Goal: Task Accomplishment & Management: Use online tool/utility

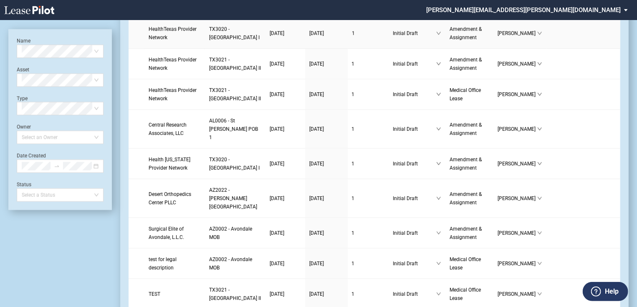
scroll to position [468, 0]
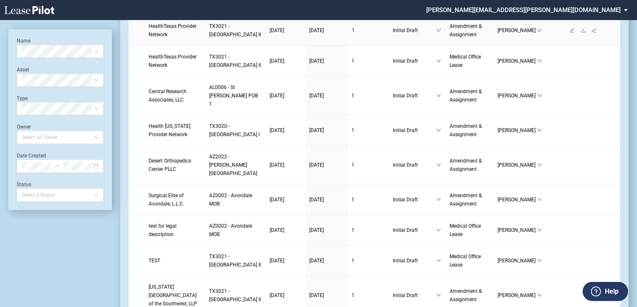
click at [209, 38] on span "TX3021 - [GEOGRAPHIC_DATA] II" at bounding box center [235, 30] width 52 height 14
click at [209, 38] on span "TX3021 - Centennial Medical Pavilion II" at bounding box center [235, 30] width 52 height 14
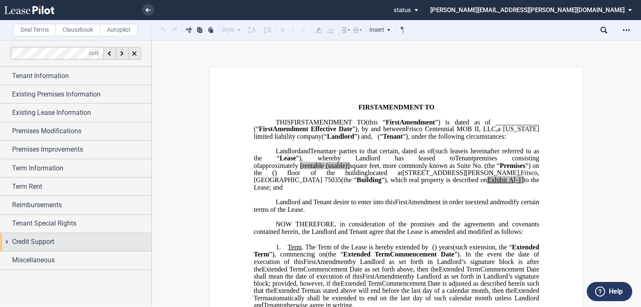
click at [8, 243] on div "Credit Support" at bounding box center [76, 242] width 152 height 18
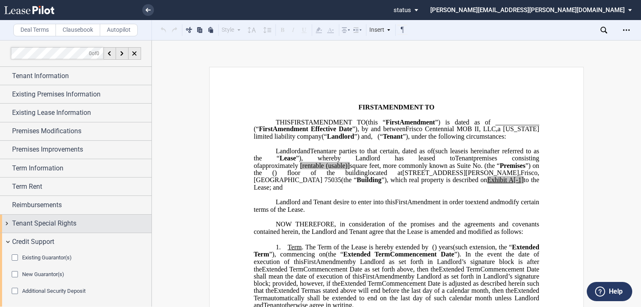
click at [20, 225] on span "Tenant Special Rights" at bounding box center [44, 223] width 64 height 10
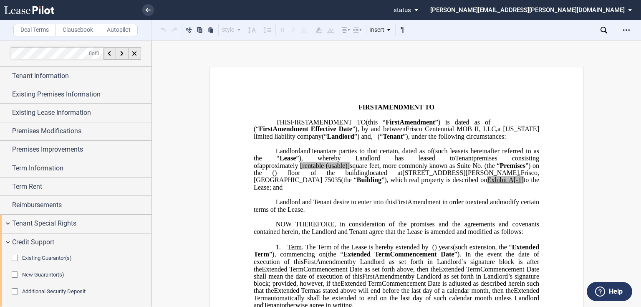
scroll to position [20, 0]
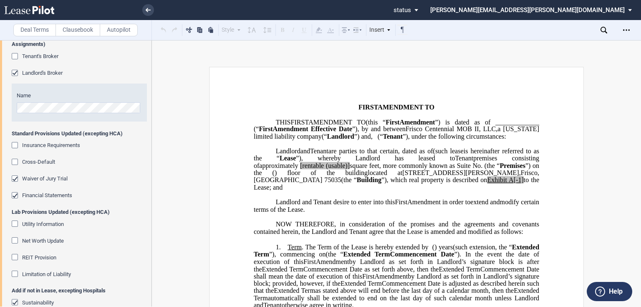
scroll to position [367, 0]
click at [18, 53] on div "Tenant's Broker" at bounding box center [16, 57] width 8 height 8
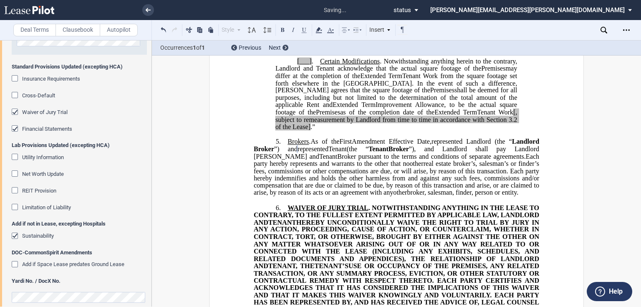
scroll to position [486, 0]
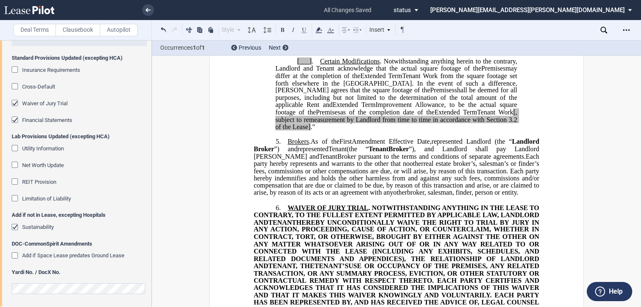
drag, startPoint x: 475, startPoint y: 182, endPoint x: 311, endPoint y: 141, distance: 168.8
click at [311, 141] on p "5. Brokers . As of the ﻿ ﻿ First Amendment Effective Date, ﻿ ﻿ represented Land…" at bounding box center [397, 167] width 286 height 59
drag, startPoint x: 338, startPoint y: 142, endPoint x: 517, endPoint y: 199, distance: 188.3
click at [504, 197] on p "﻿" at bounding box center [397, 200] width 286 height 7
drag, startPoint x: 518, startPoint y: 190, endPoint x: 311, endPoint y: 139, distance: 212.6
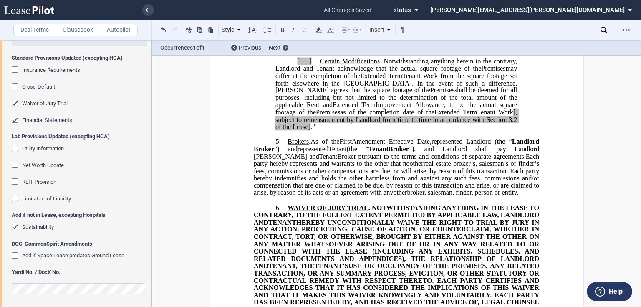
click at [311, 139] on p "5. Brokers . As of the ﻿ ﻿ First Amendment Effective Date, ﻿ ﻿ represented Land…" at bounding box center [397, 167] width 286 height 59
click at [316, 141] on span "As of the" at bounding box center [325, 142] width 29 height 8
drag, startPoint x: 314, startPoint y: 139, endPoint x: 531, endPoint y: 194, distance: 223.5
click at [531, 194] on p "5. Brokers . As of the ﻿ ﻿ First Amendment Effective Date, ﻿ ﻿ represented Land…" at bounding box center [397, 167] width 286 height 59
drag, startPoint x: 537, startPoint y: 184, endPoint x: 310, endPoint y: 137, distance: 231.8
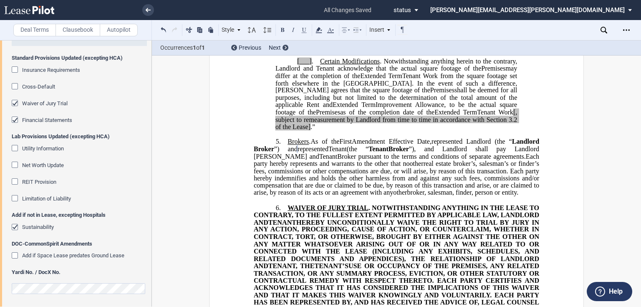
click at [310, 138] on p "5. Brokers . As of the ﻿ ﻿ First Amendment Effective Date, ﻿ ﻿ represented Land…" at bounding box center [397, 167] width 286 height 59
drag, startPoint x: 329, startPoint y: 142, endPoint x: 320, endPoint y: 144, distance: 8.9
click at [298, 145] on span "”) and" at bounding box center [285, 149] width 23 height 8
drag, startPoint x: 312, startPoint y: 140, endPoint x: 526, endPoint y: 192, distance: 219.5
click at [526, 192] on p "5. Brokers . As of the ﻿ ﻿ First Amendment Effective Date, ﻿ ﻿ represented Land…" at bounding box center [397, 167] width 286 height 59
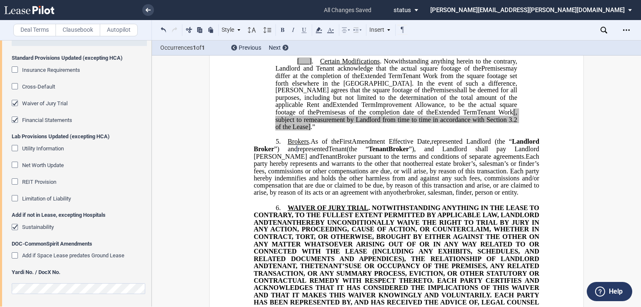
drag, startPoint x: 539, startPoint y: 157, endPoint x: 516, endPoint y: 187, distance: 37.4
click at [528, 187] on span "real estate broker’s, salesman’s or finder’s fees, commissions or other compens…" at bounding box center [397, 178] width 287 height 36
drag, startPoint x: 521, startPoint y: 189, endPoint x: 310, endPoint y: 139, distance: 216.2
click at [310, 139] on p "5. Brokers . As of the ﻿ ﻿ First Amendment Effective Date, ﻿ ﻿ represented Land…" at bounding box center [397, 167] width 286 height 59
click at [312, 139] on span "As of the" at bounding box center [325, 142] width 29 height 8
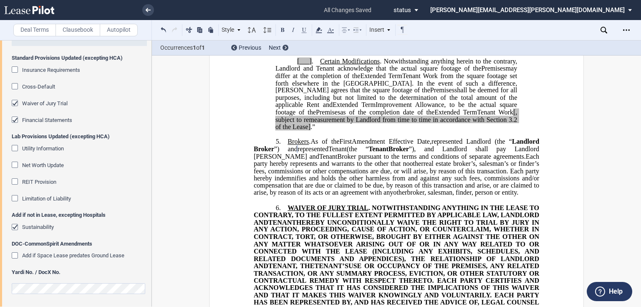
drag, startPoint x: 473, startPoint y: 176, endPoint x: 311, endPoint y: 142, distance: 165.1
click at [311, 142] on p "5. Brokers . As of the ﻿ ﻿ First Amendment Effective Date, ﻿ ﻿ represented Land…" at bounding box center [397, 167] width 286 height 59
click at [313, 141] on span "As of the" at bounding box center [325, 142] width 29 height 8
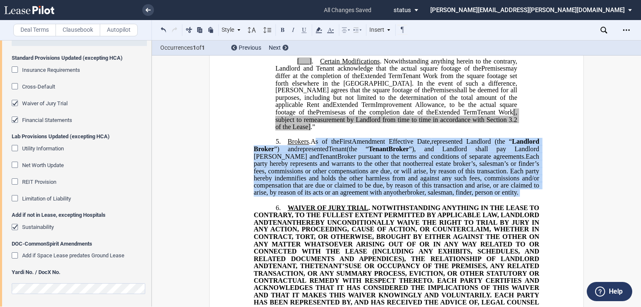
drag, startPoint x: 311, startPoint y: 140, endPoint x: 533, endPoint y: 195, distance: 228.4
click at [533, 195] on div "﻿ !!CUSTOM_FOOTER_DISTANCE_0.1!! !!CUSTOM_FOOTER_START!! ﻿ !!CUSTOM_PAGE_NUMBER…" at bounding box center [397, 99] width 286 height 2066
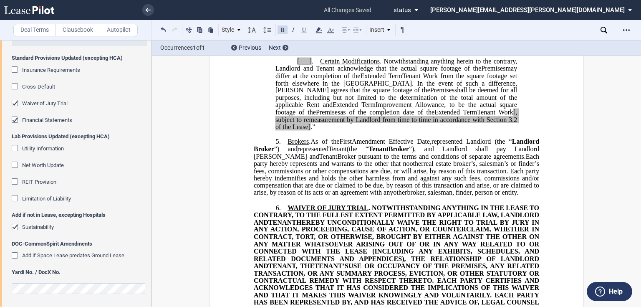
drag, startPoint x: 265, startPoint y: 145, endPoint x: 327, endPoint y: 129, distance: 63.5
click at [323, 123] on span "[, subject to remeasurement by Landlord from time to time in accordance with Se…" at bounding box center [396, 116] width 243 height 15
drag, startPoint x: 312, startPoint y: 140, endPoint x: 526, endPoint y: 194, distance: 221.3
click at [526, 194] on p "5. Brokers . As of the ﻿ ﻿ First Amendment Effective Date, ﻿ ﻿ represented Land…" at bounding box center [397, 167] width 286 height 59
drag, startPoint x: 536, startPoint y: 149, endPoint x: 524, endPoint y: 175, distance: 28.9
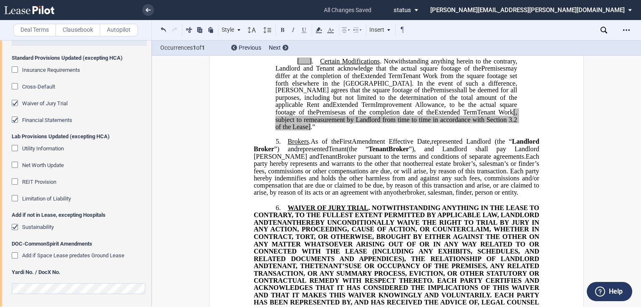
click at [531, 170] on span "real estate broker’s, salesman’s or finder’s fees, commissions or other compens…" at bounding box center [397, 178] width 287 height 36
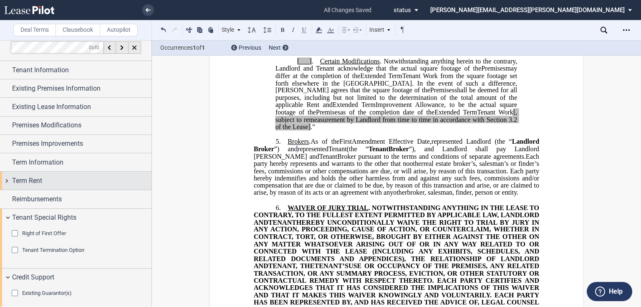
scroll to position [0, 0]
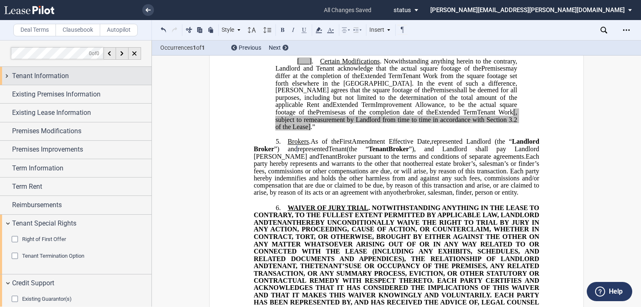
click at [45, 70] on div "Tenant Information" at bounding box center [76, 76] width 152 height 18
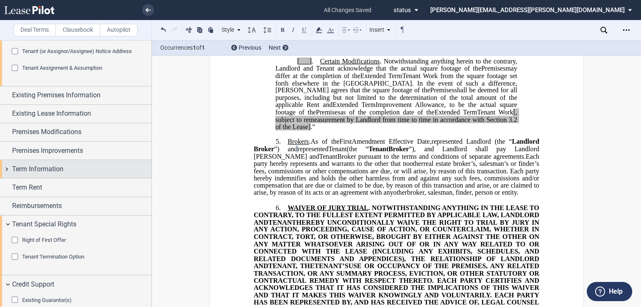
scroll to position [234, 0]
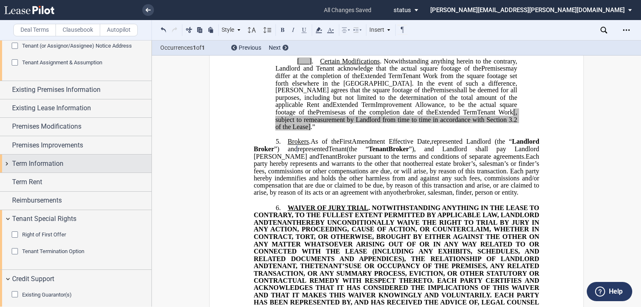
click at [47, 159] on span "Term Information" at bounding box center [37, 164] width 51 height 10
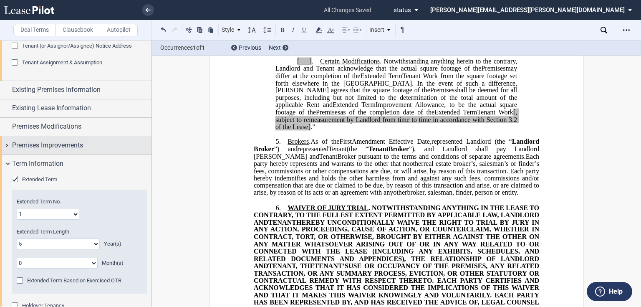
click at [35, 145] on span "Premises Improvements" at bounding box center [47, 145] width 71 height 10
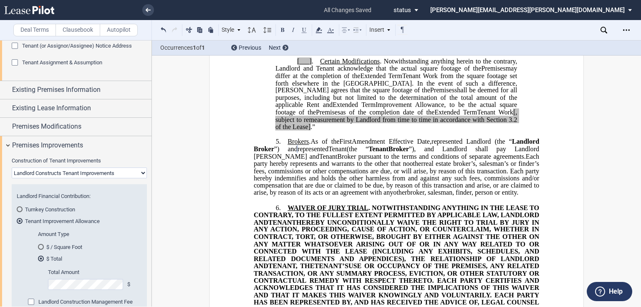
click at [45, 173] on select "Landlord Constructs Tenant Improvements Tenant Constructs Tenant Improvements "…" at bounding box center [79, 172] width 135 height 11
select select "tenant"
click at [12, 167] on select "Landlord Constructs Tenant Improvements Tenant Constructs Tenant Improvements "…" at bounding box center [79, 172] width 135 height 11
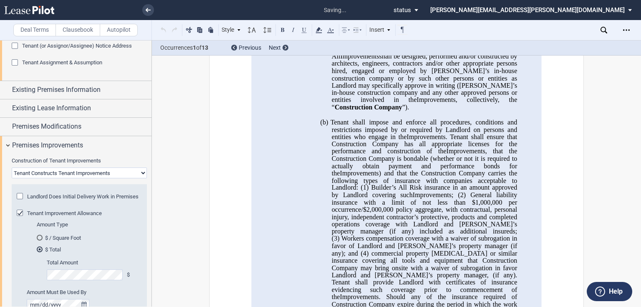
scroll to position [18, 0]
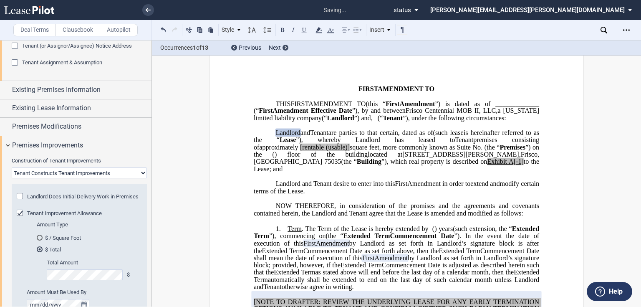
click at [68, 241] on md-radio-button "$ / Square Foot" at bounding box center [87, 238] width 100 height 8
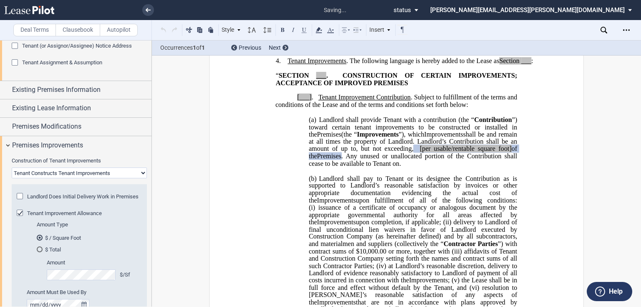
scroll to position [395, 0]
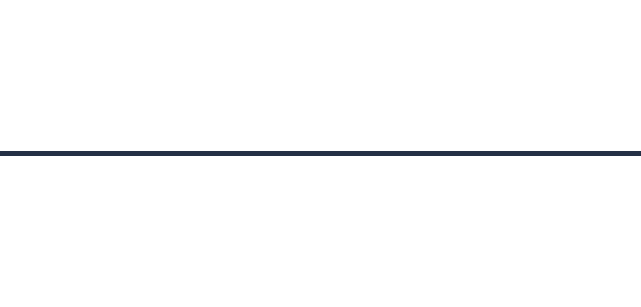
scroll to position [1094, 0]
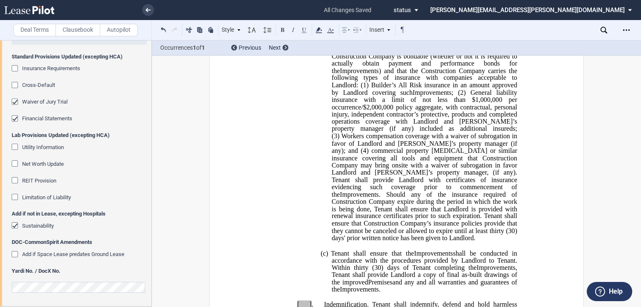
scroll to position [1368, 0]
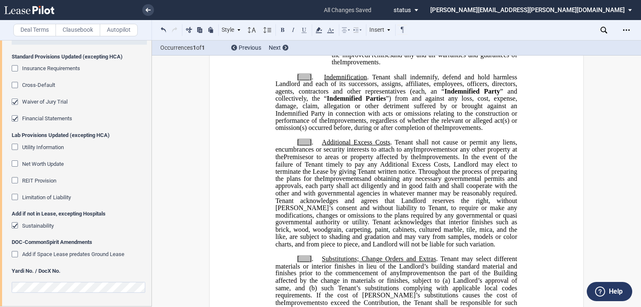
drag, startPoint x: 637, startPoint y: 190, endPoint x: 637, endPoint y: 198, distance: 7.9
click at [637, 198] on div "﻿ !!CUSTOM_FOOTER_DISTANCE_0.1!! !!CUSTOM_FOOTER_START!! ﻿ !!CUSTOM_PAGE_NUMBER…" at bounding box center [396, 0] width 489 height 2603
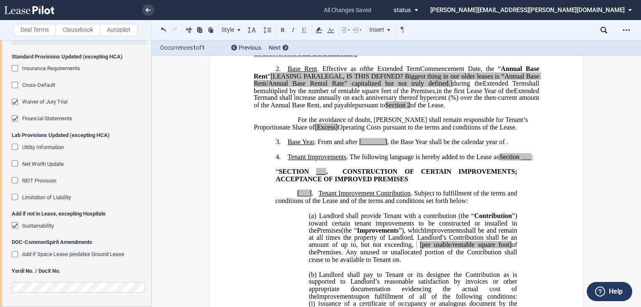
scroll to position [296, 0]
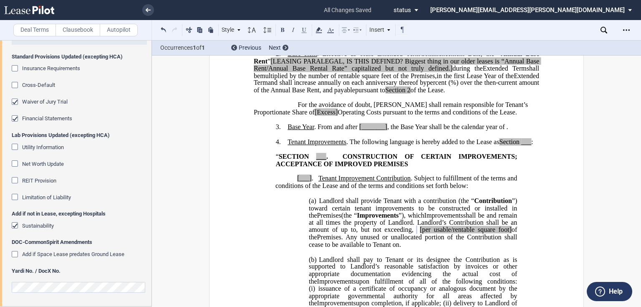
click at [626, 31] on icon "Open Lease options menu" at bounding box center [626, 30] width 7 height 7
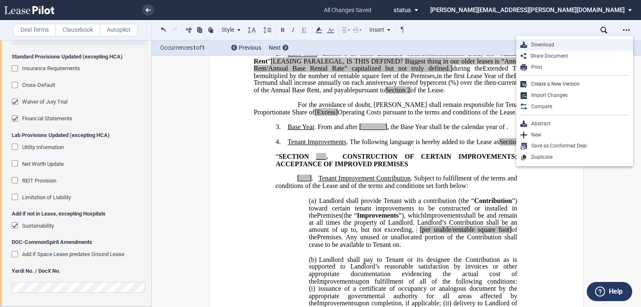
click at [553, 48] on div "Download" at bounding box center [574, 44] width 117 height 11
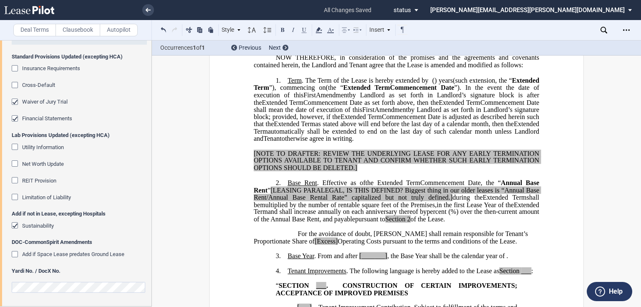
scroll to position [167, 0]
